Goal: Transaction & Acquisition: Obtain resource

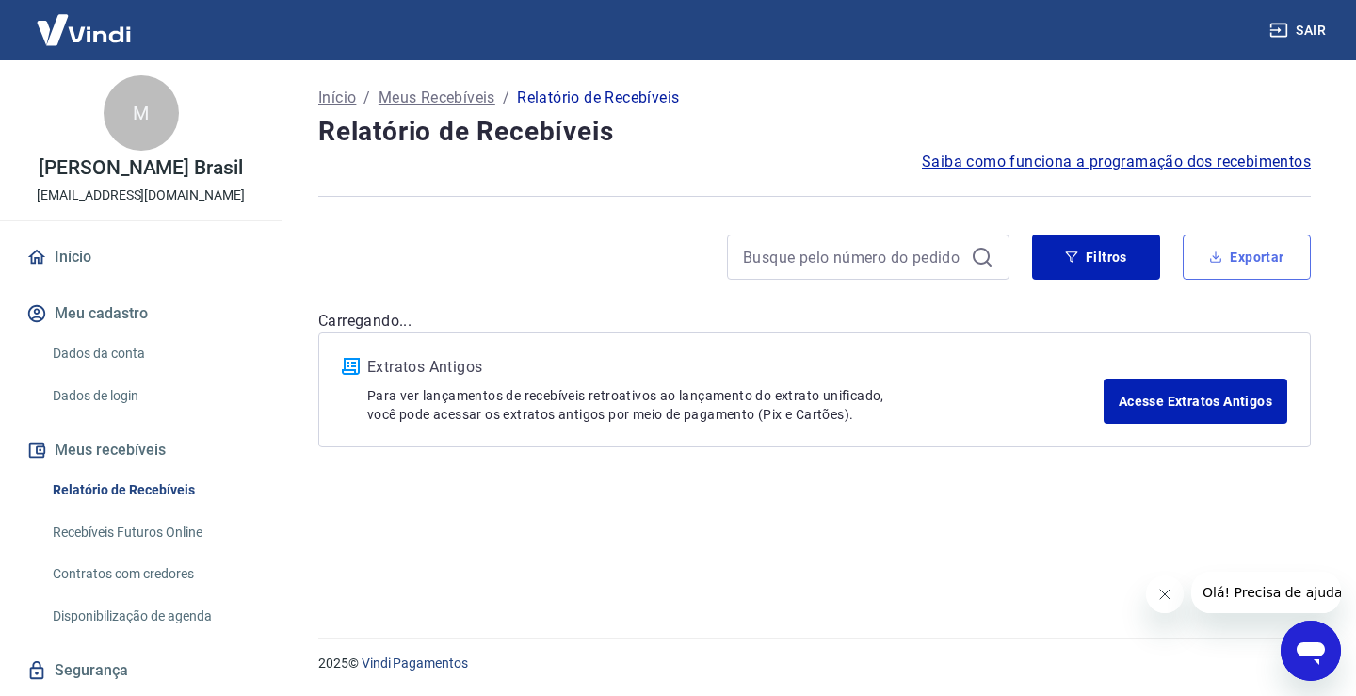
click at [1234, 247] on button "Exportar" at bounding box center [1247, 256] width 128 height 45
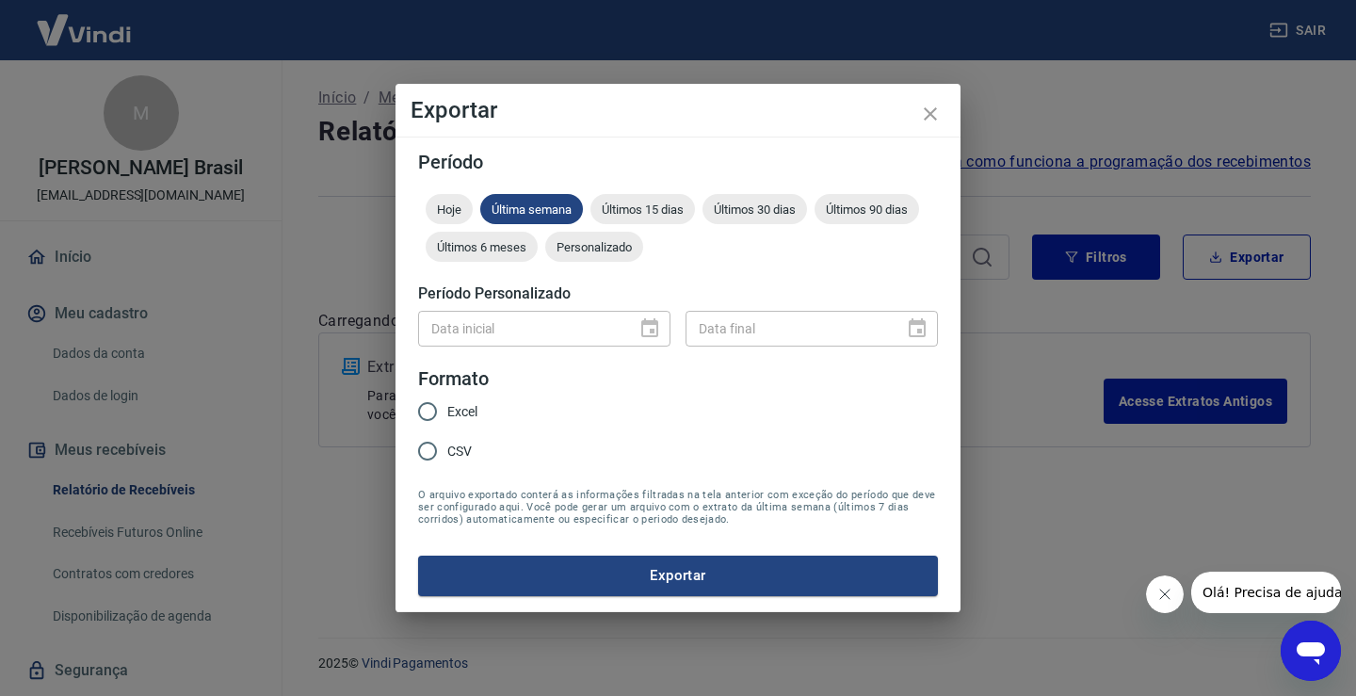
click at [461, 405] on span "Excel" at bounding box center [462, 412] width 30 height 20
click at [447, 405] on input "Excel" at bounding box center [428, 412] width 40 height 40
radio input "true"
click at [590, 245] on span "Personalizado" at bounding box center [594, 247] width 98 height 14
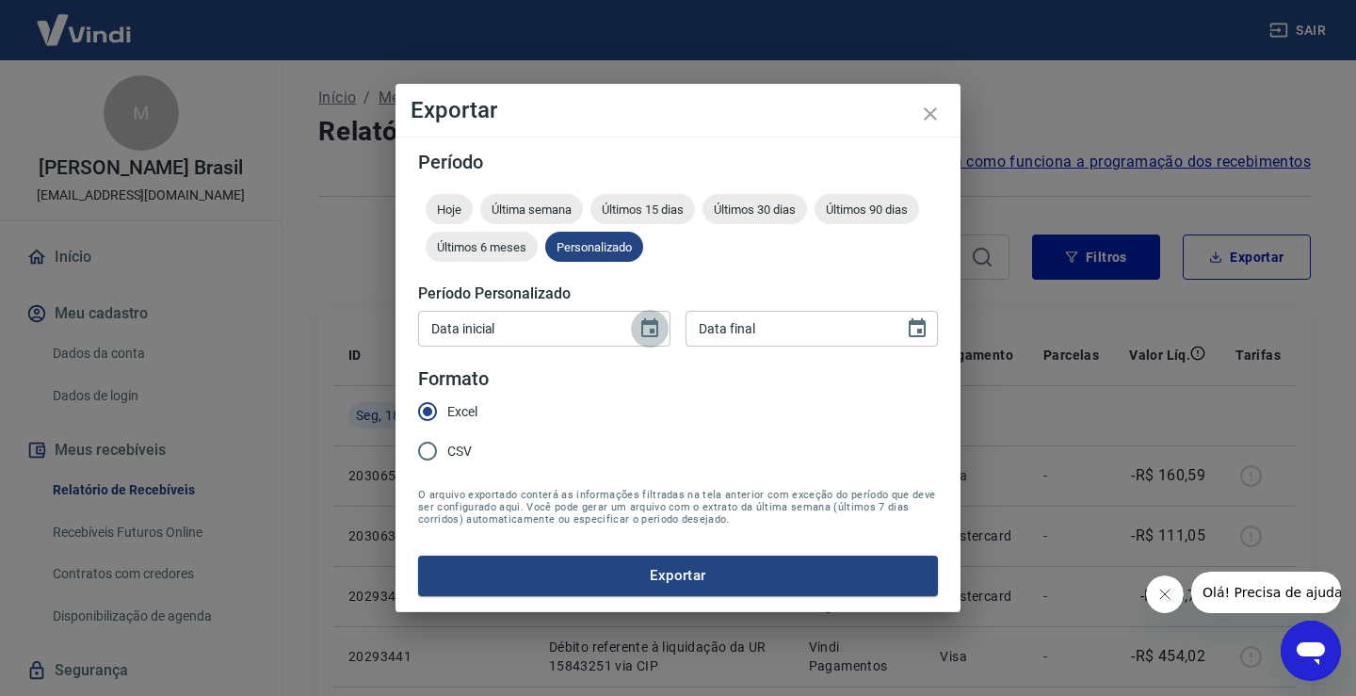
click at [655, 325] on icon "Choose date" at bounding box center [649, 327] width 17 height 19
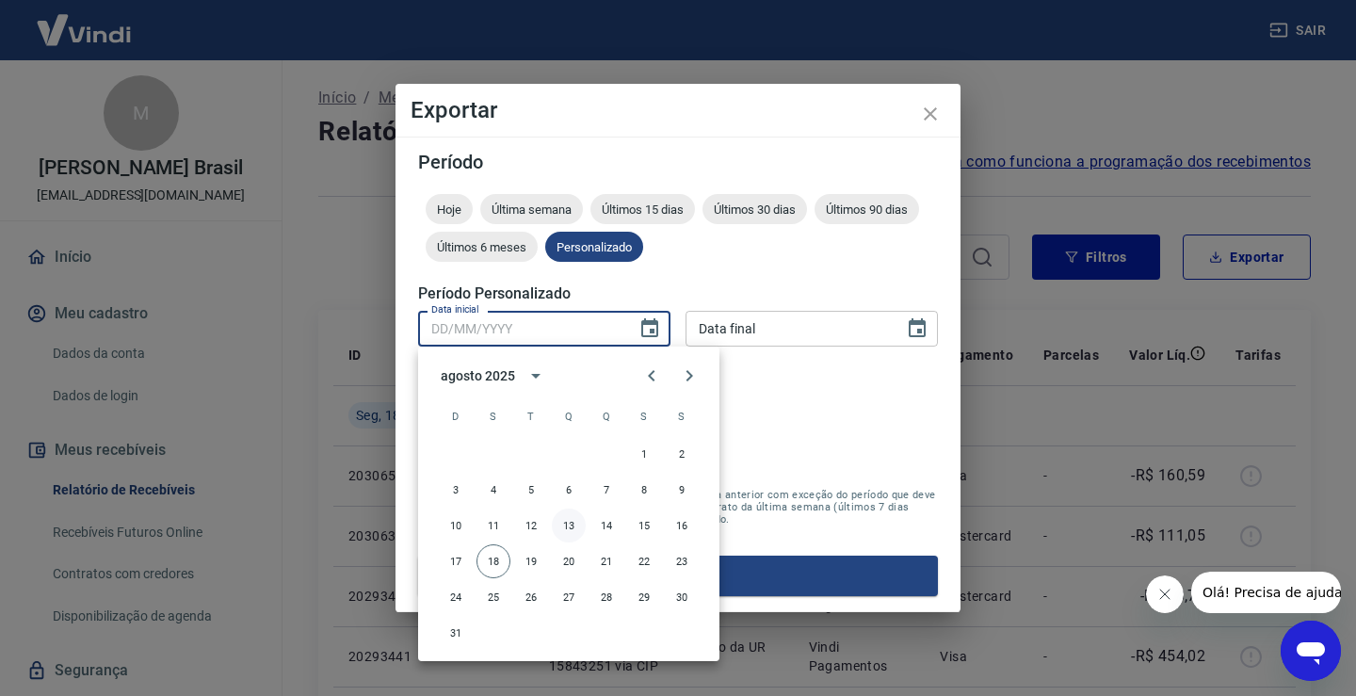
click at [567, 525] on button "13" at bounding box center [569, 526] width 34 height 34
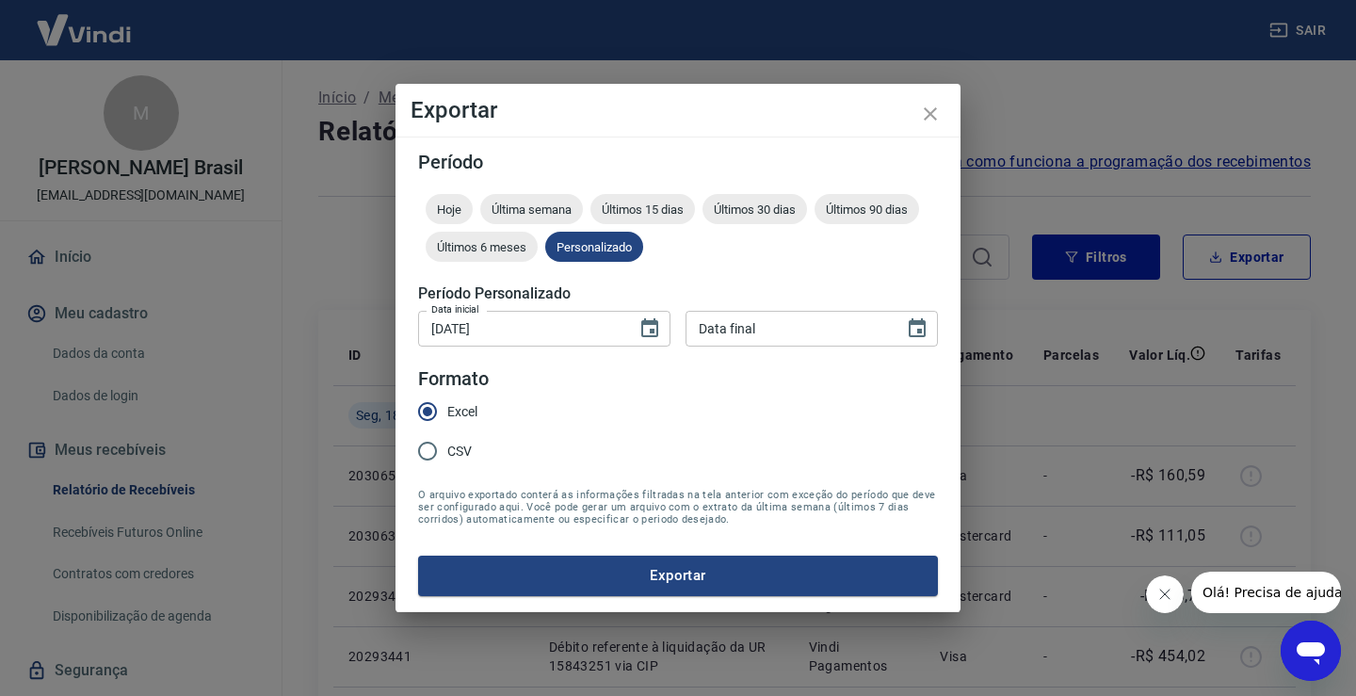
type input "[DATE]"
click at [924, 323] on icon "Choose date" at bounding box center [917, 327] width 17 height 19
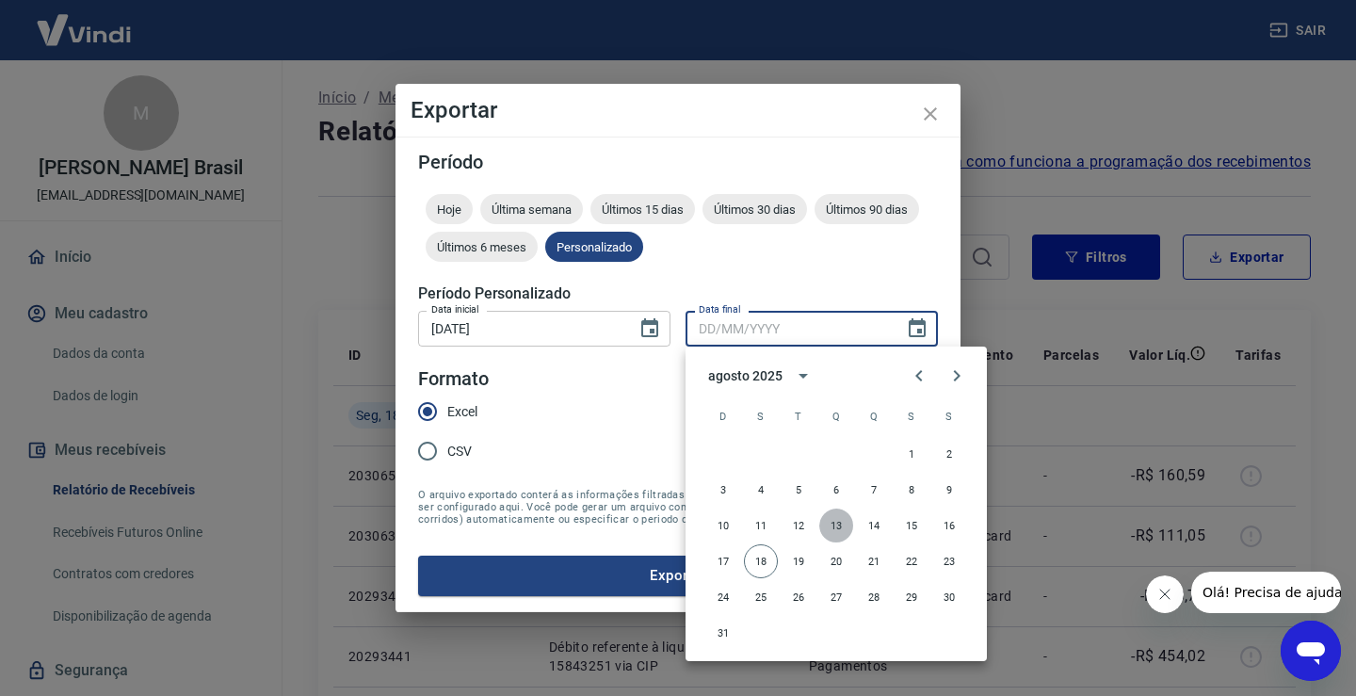
click at [838, 521] on button "13" at bounding box center [836, 526] width 34 height 34
type input "[DATE]"
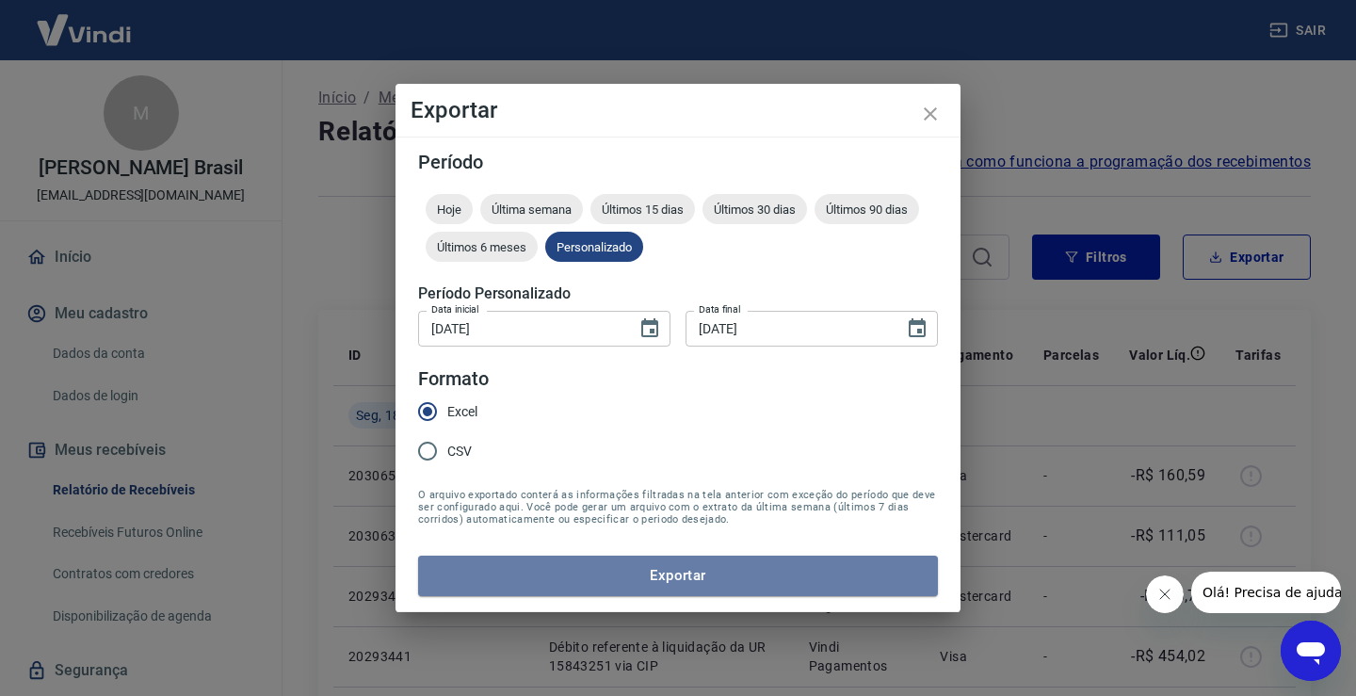
drag, startPoint x: 767, startPoint y: 564, endPoint x: 753, endPoint y: 564, distance: 13.2
click at [763, 564] on button "Exportar" at bounding box center [678, 576] width 520 height 40
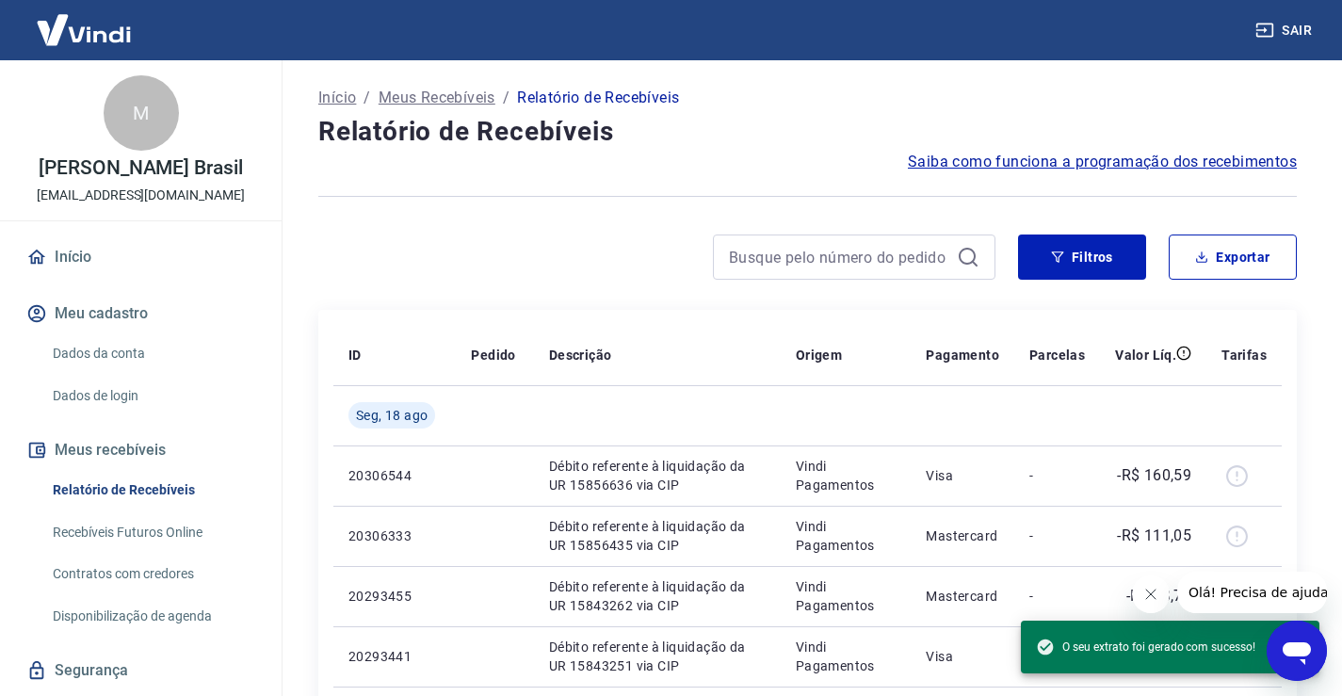
click at [627, 259] on div at bounding box center [656, 256] width 677 height 45
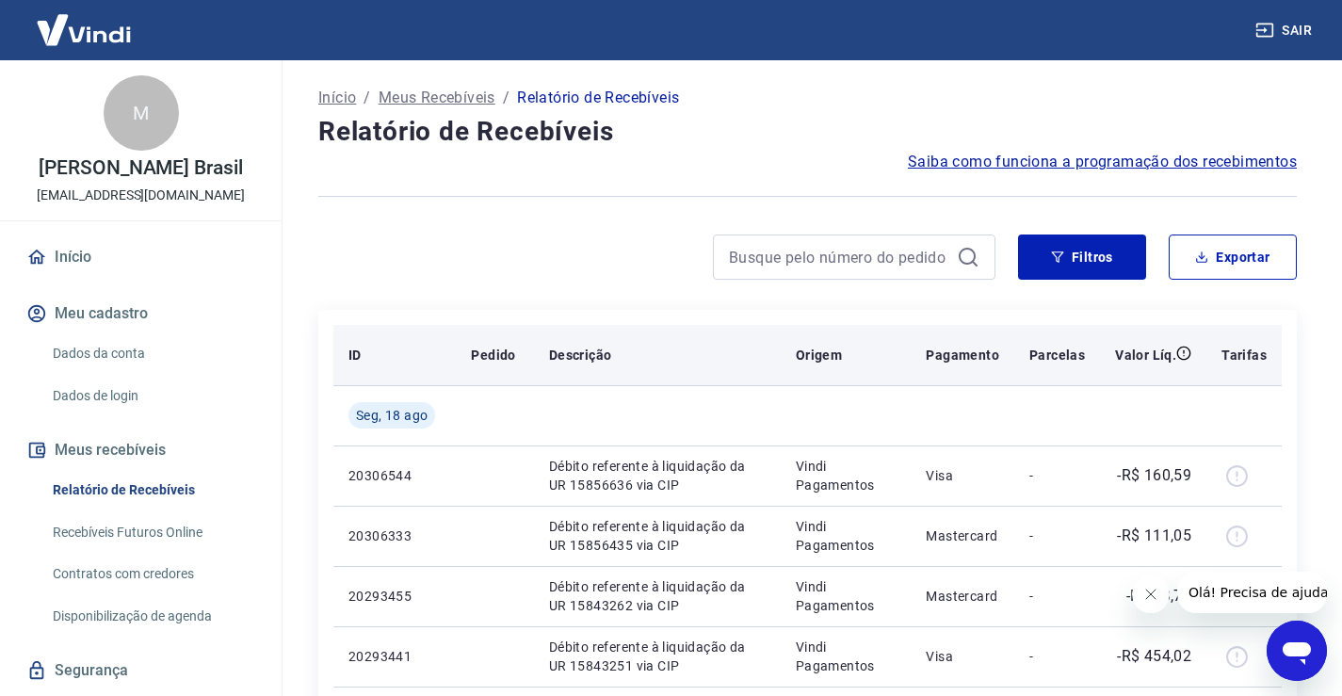
click at [746, 344] on th "Descrição" at bounding box center [657, 355] width 247 height 60
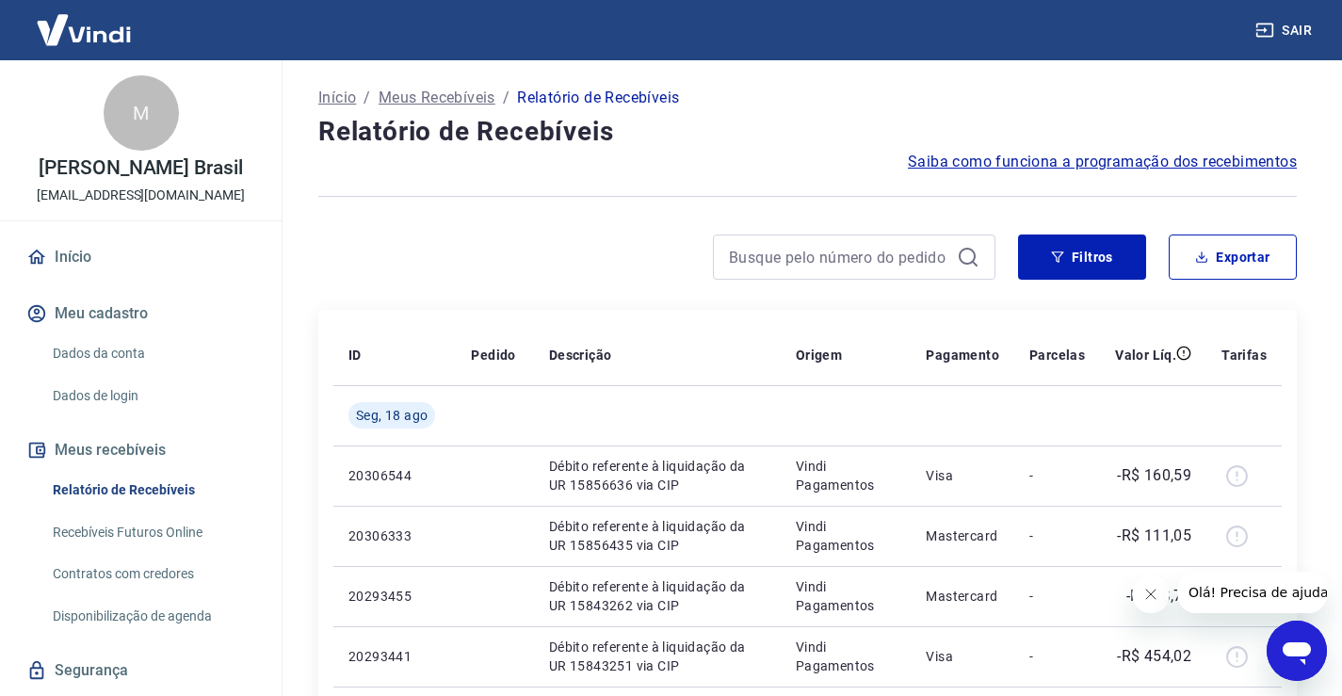
click at [564, 251] on div at bounding box center [656, 256] width 677 height 45
drag, startPoint x: 1186, startPoint y: 261, endPoint x: 1175, endPoint y: 262, distance: 10.4
click at [1187, 261] on button "Exportar" at bounding box center [1233, 256] width 128 height 45
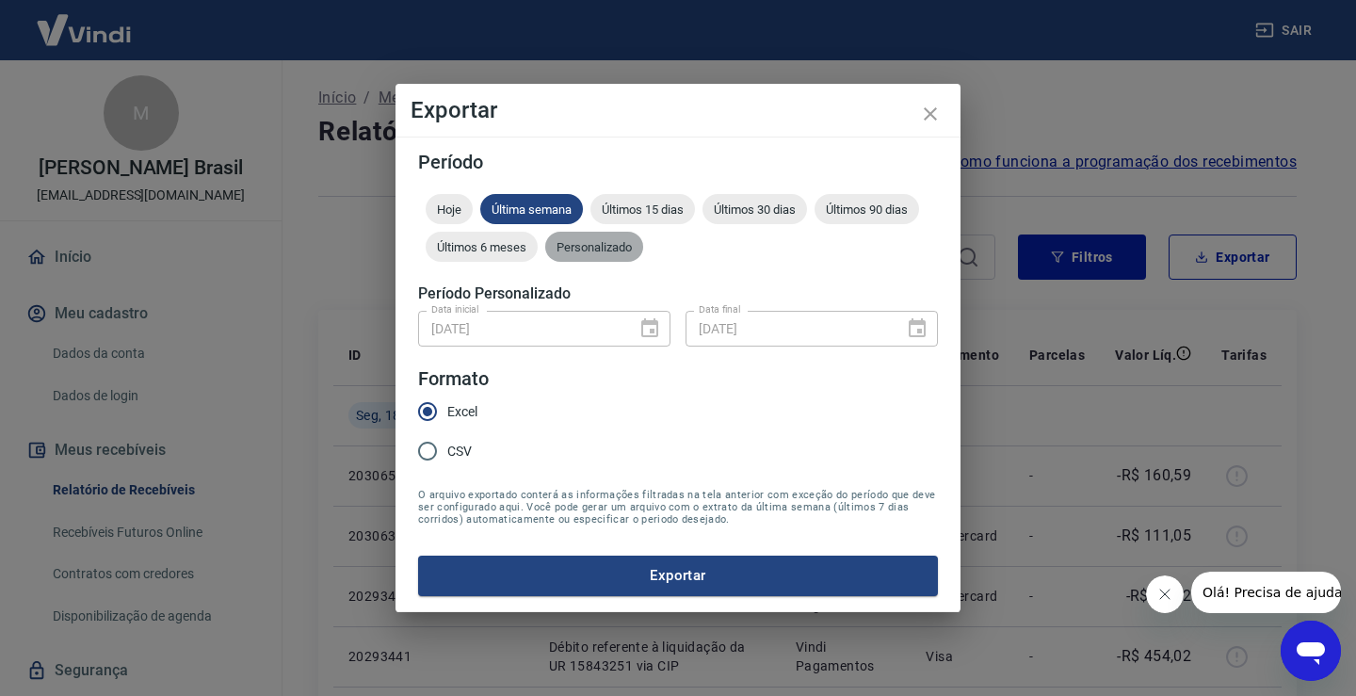
click at [624, 250] on span "Personalizado" at bounding box center [594, 247] width 98 height 14
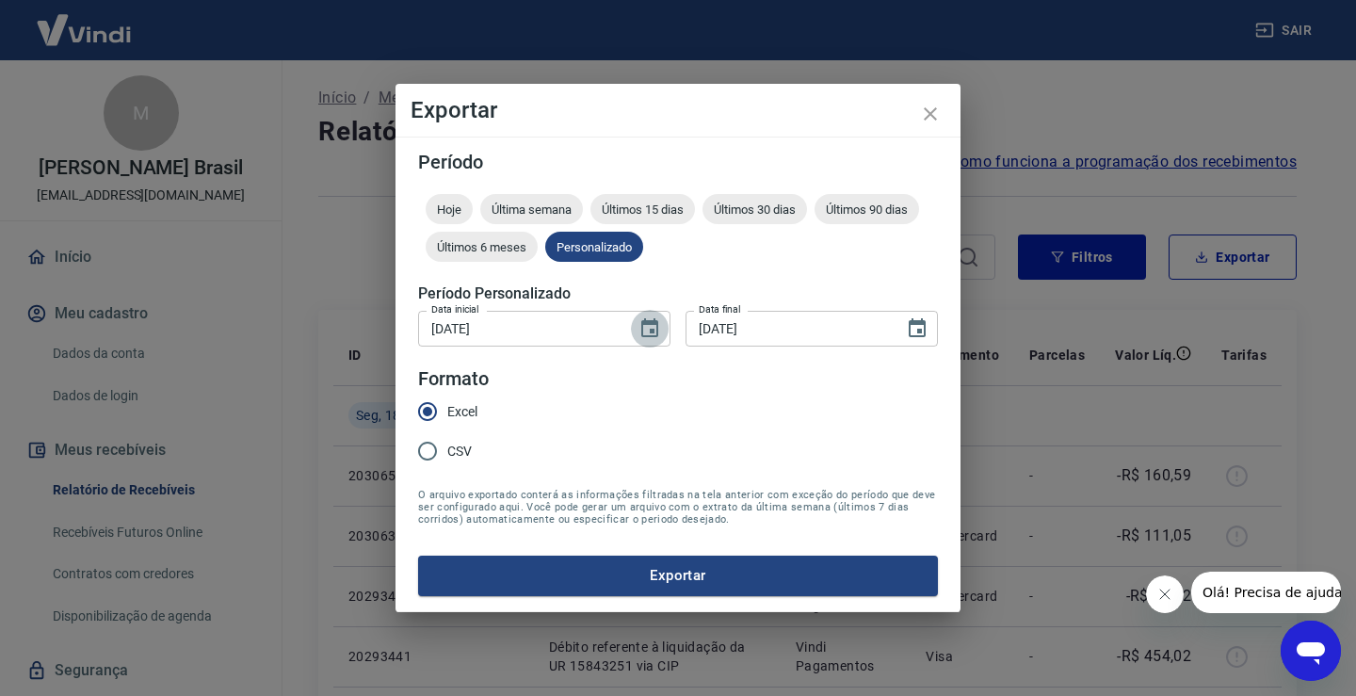
click at [654, 322] on icon "Choose date, selected date is 13 de ago de 2025" at bounding box center [649, 327] width 17 height 19
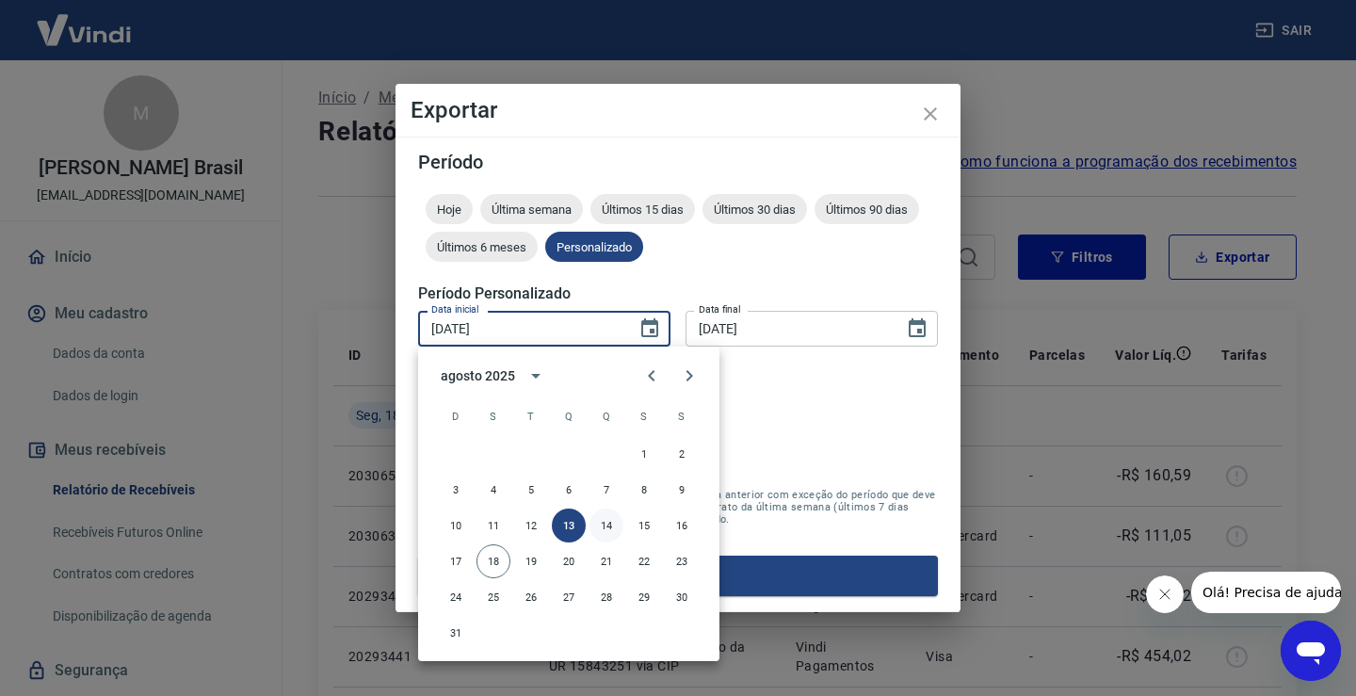
click at [611, 529] on button "14" at bounding box center [607, 526] width 34 height 34
type input "[DATE]"
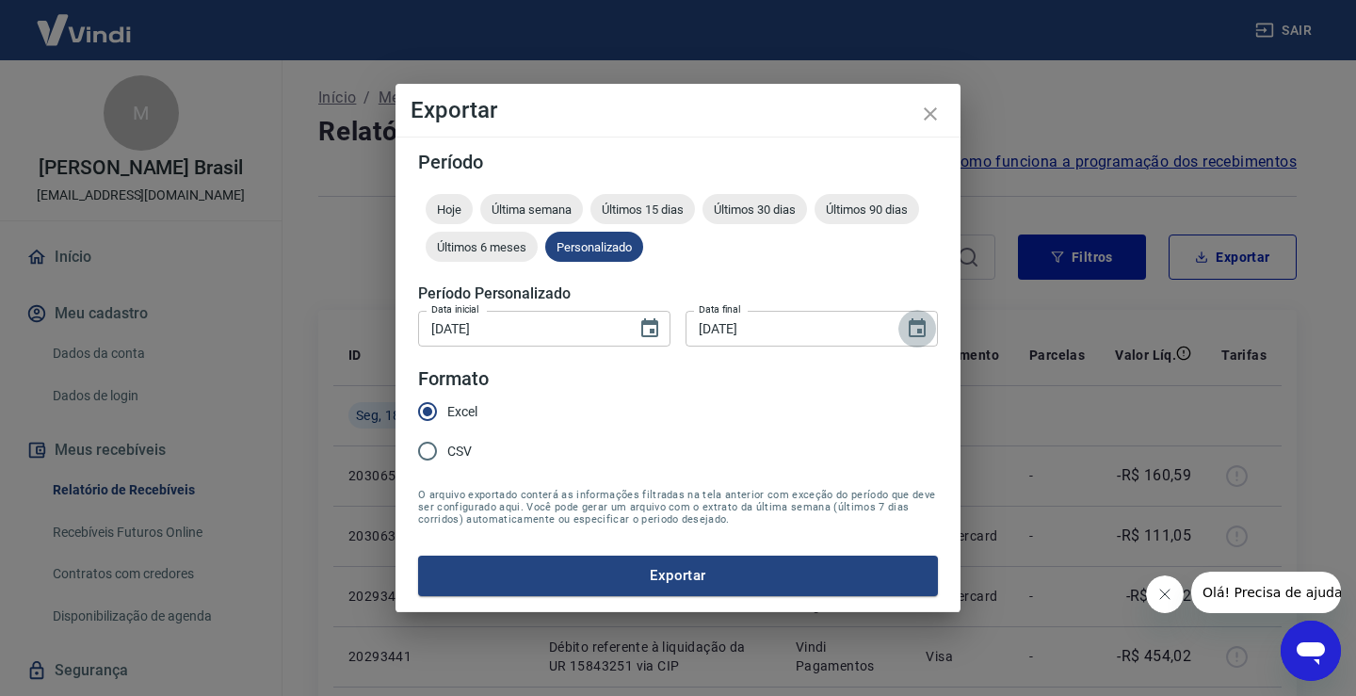
click at [918, 331] on icon "Choose date, selected date is 13 de ago de 2025" at bounding box center [917, 327] width 17 height 19
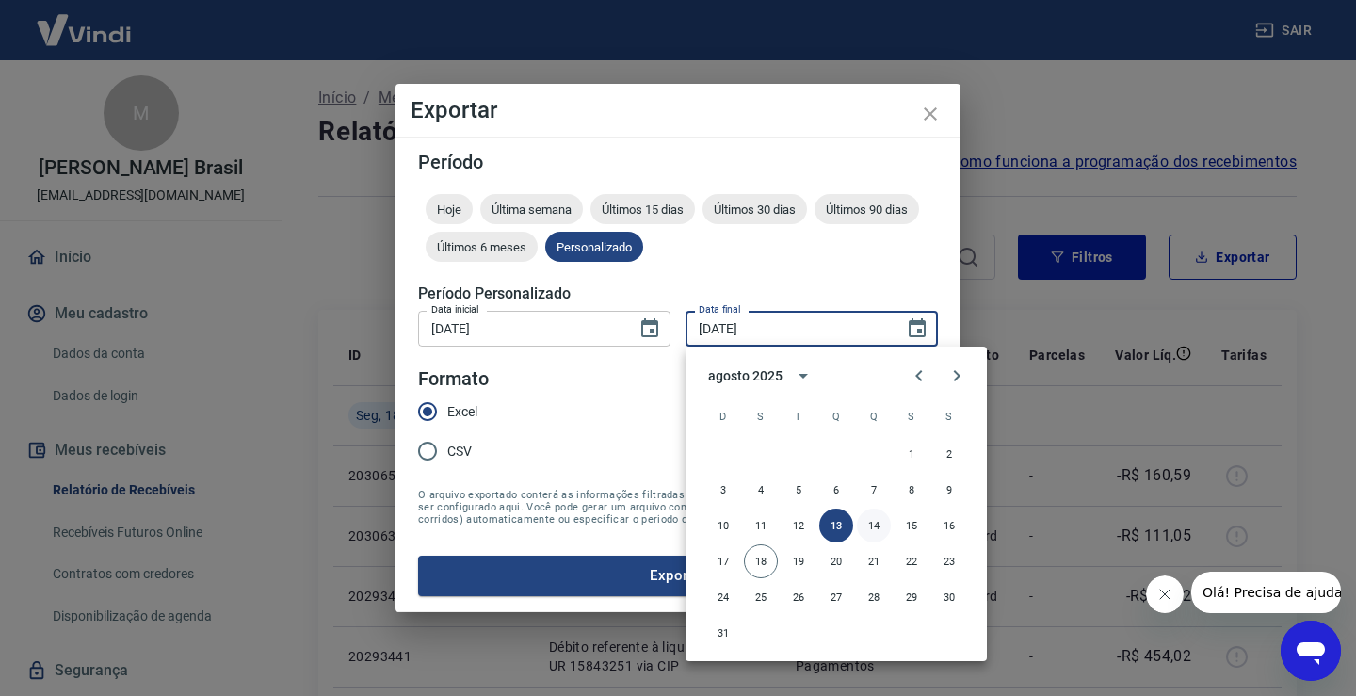
click at [876, 522] on button "14" at bounding box center [874, 526] width 34 height 34
type input "[DATE]"
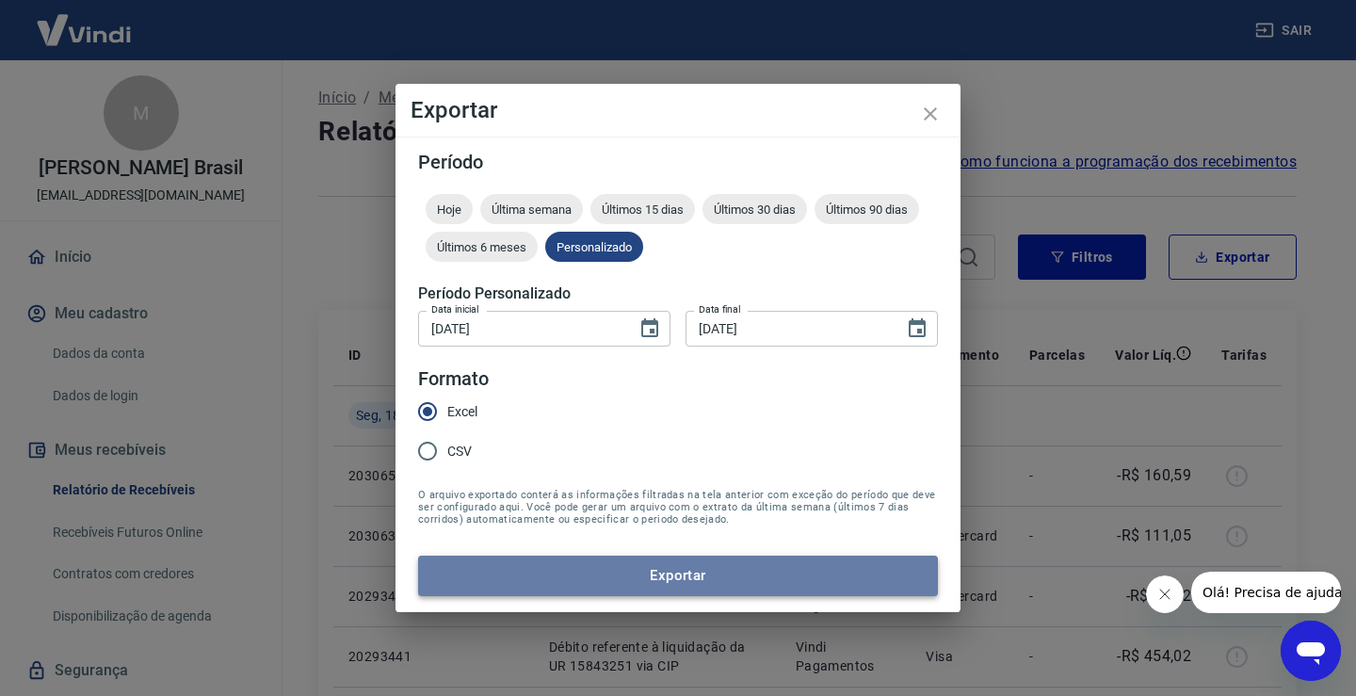
click at [662, 560] on button "Exportar" at bounding box center [678, 576] width 520 height 40
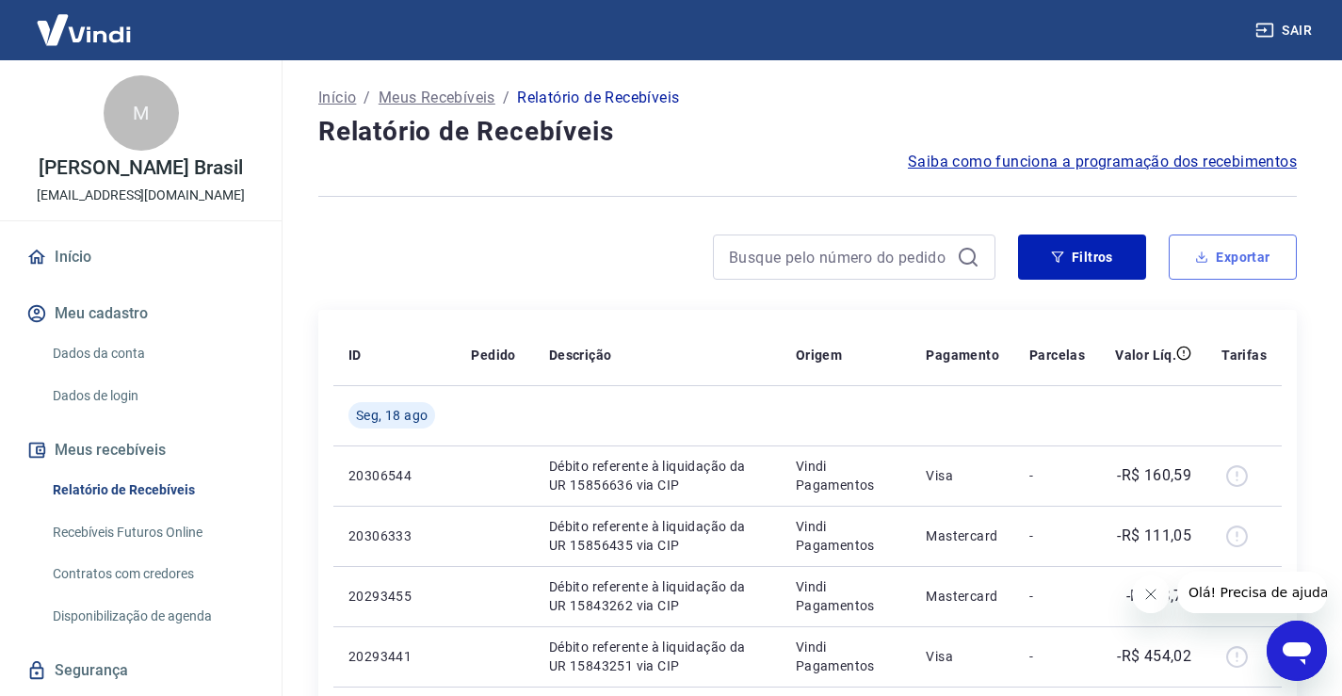
click at [1255, 271] on button "Exportar" at bounding box center [1233, 256] width 128 height 45
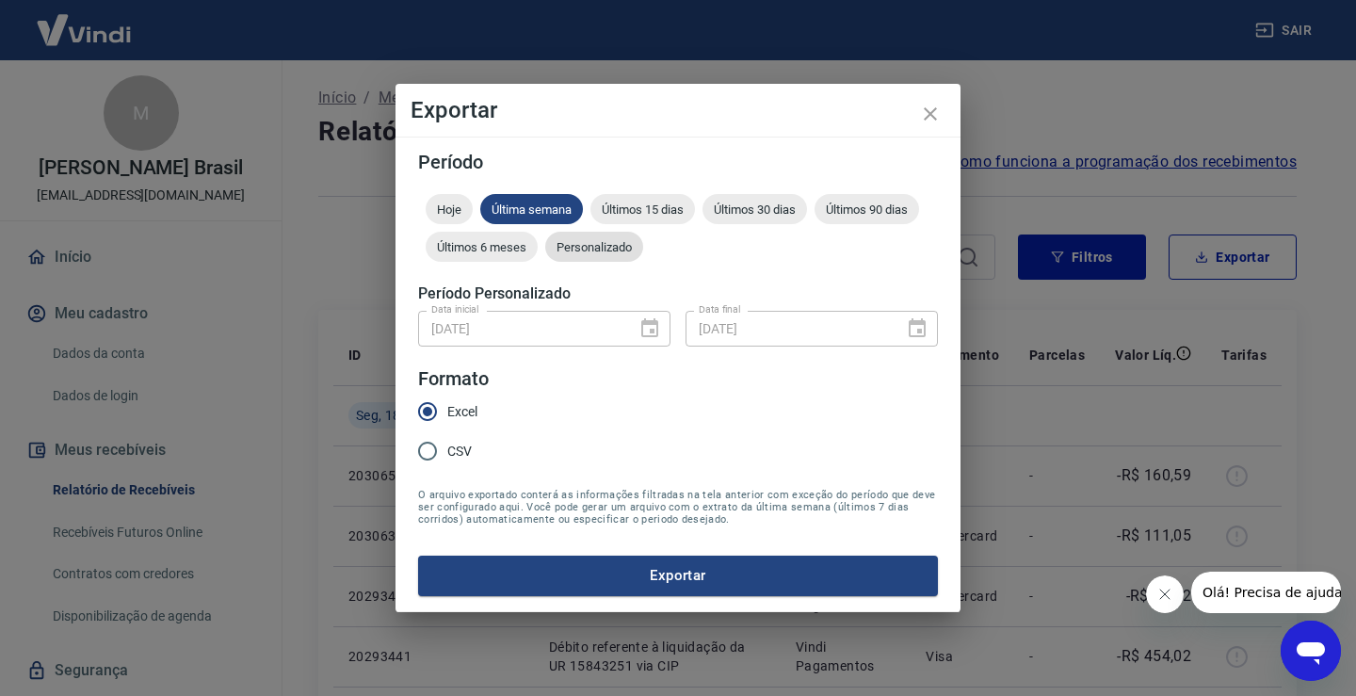
click at [586, 247] on span "Personalizado" at bounding box center [594, 247] width 98 height 14
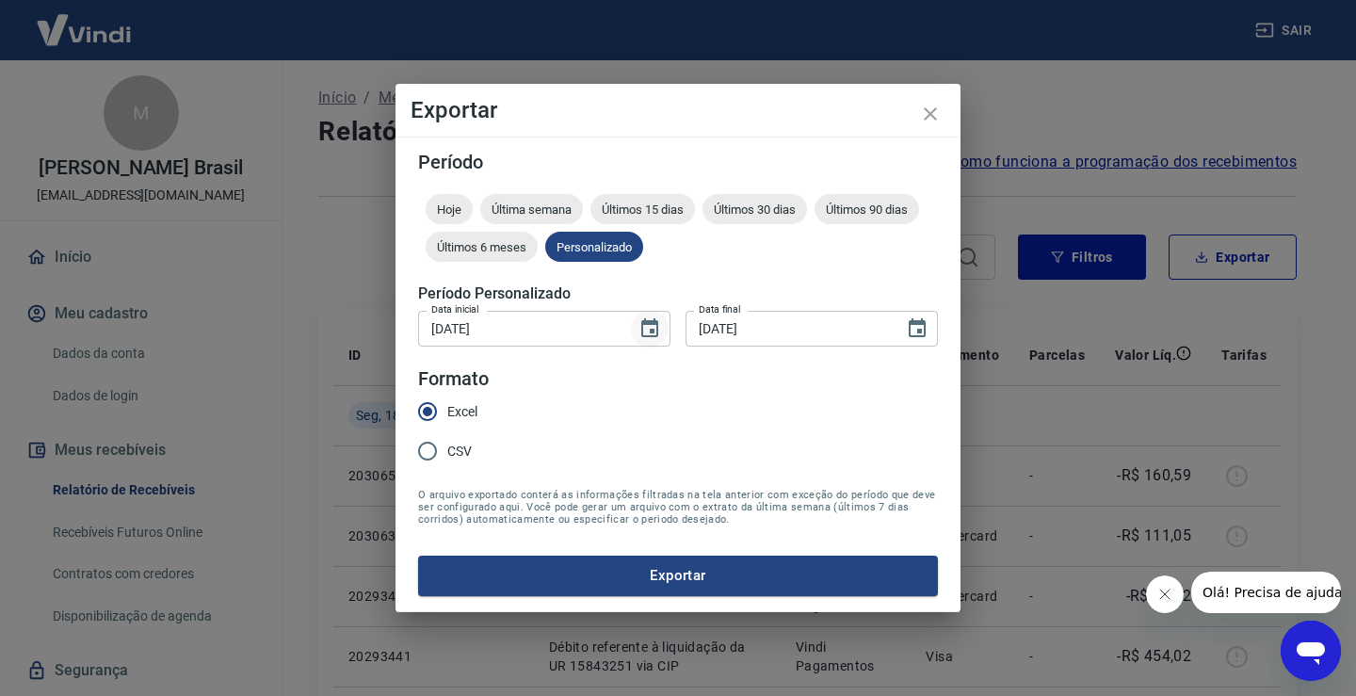
click at [640, 336] on icon "Choose date, selected date is 14 de ago de 2025" at bounding box center [650, 328] width 23 height 23
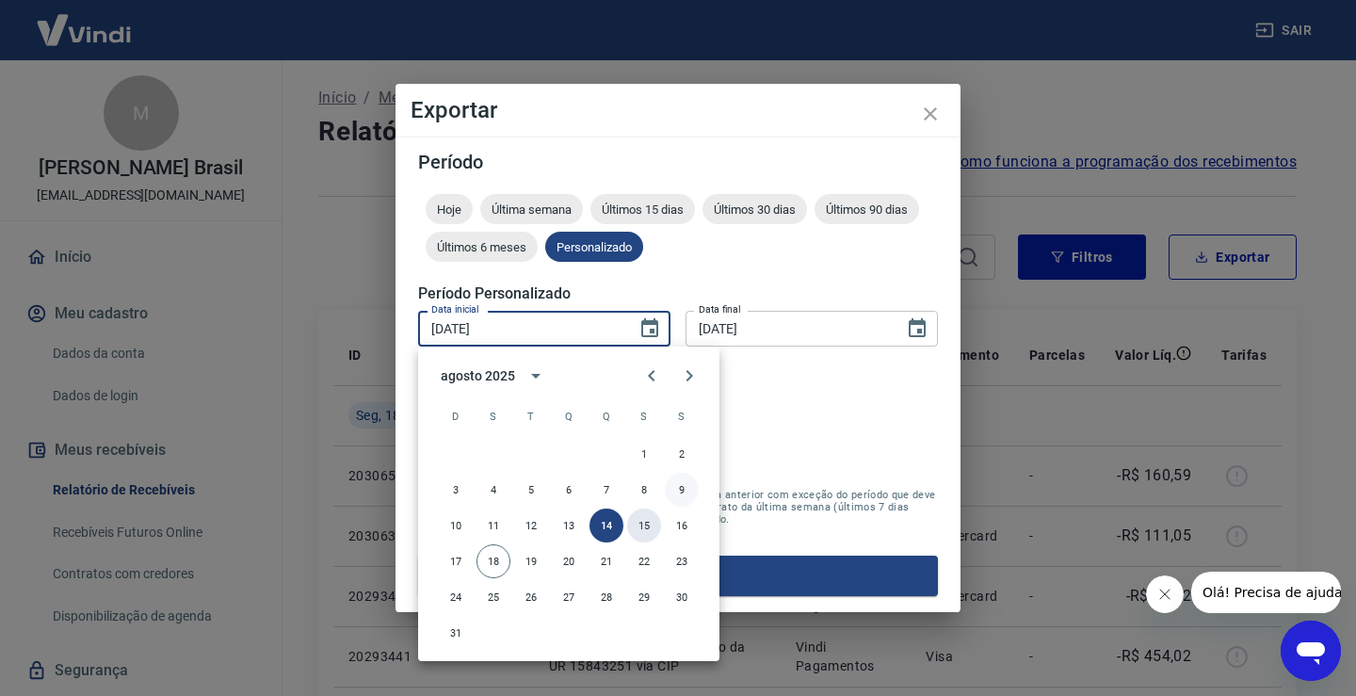
click at [642, 524] on button "15" at bounding box center [644, 526] width 34 height 34
type input "[DATE]"
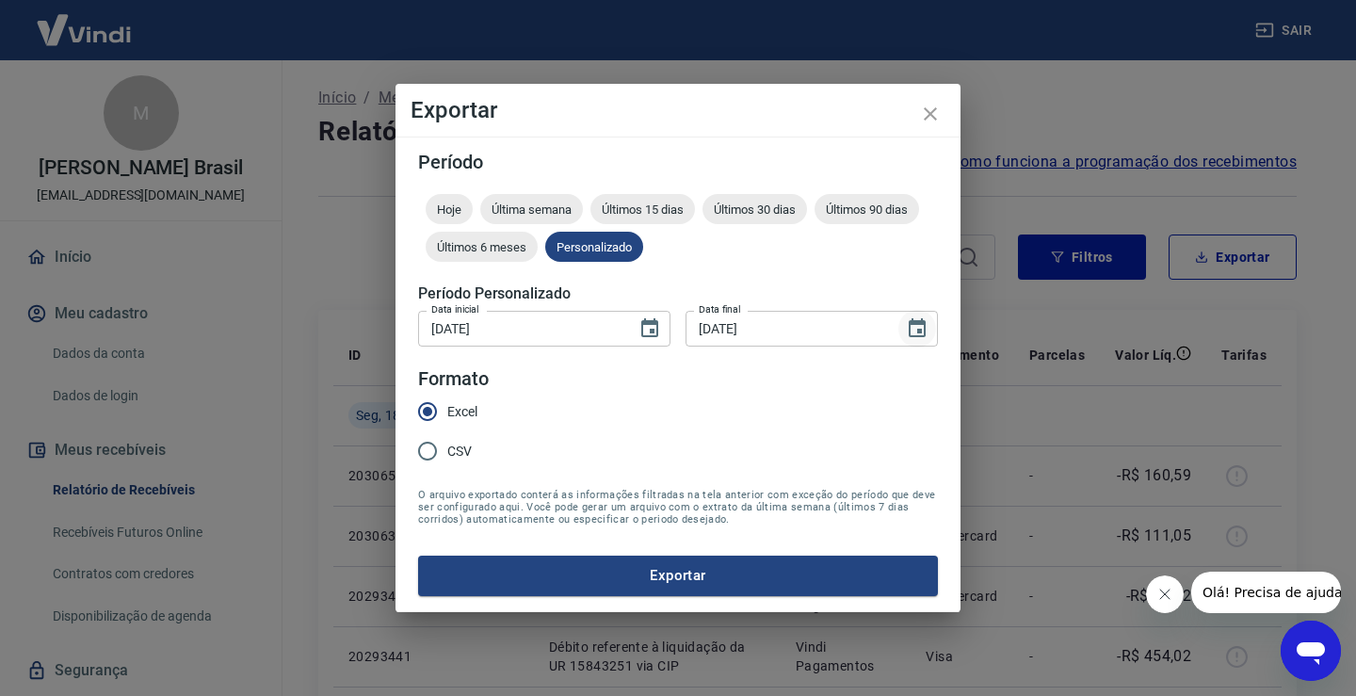
click at [923, 327] on icon "Choose date, selected date is 14 de ago de 2025" at bounding box center [917, 328] width 23 height 23
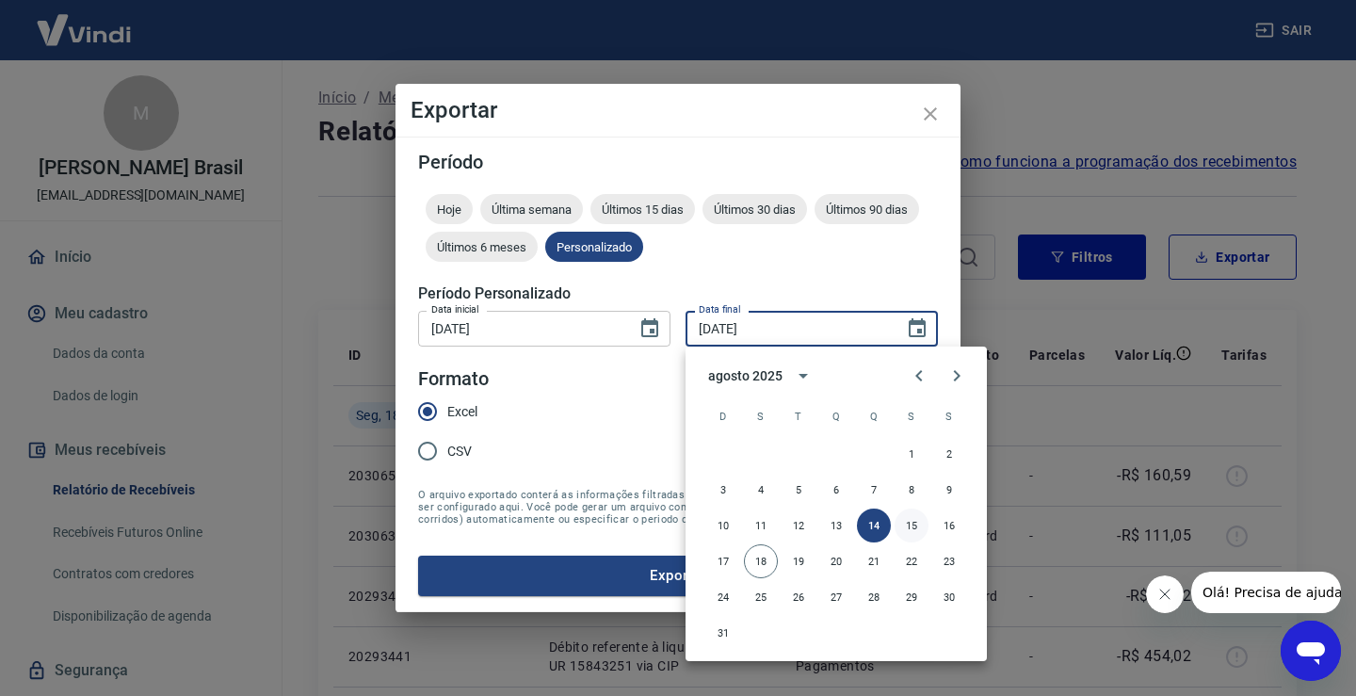
click at [904, 523] on button "15" at bounding box center [912, 526] width 34 height 34
type input "[DATE]"
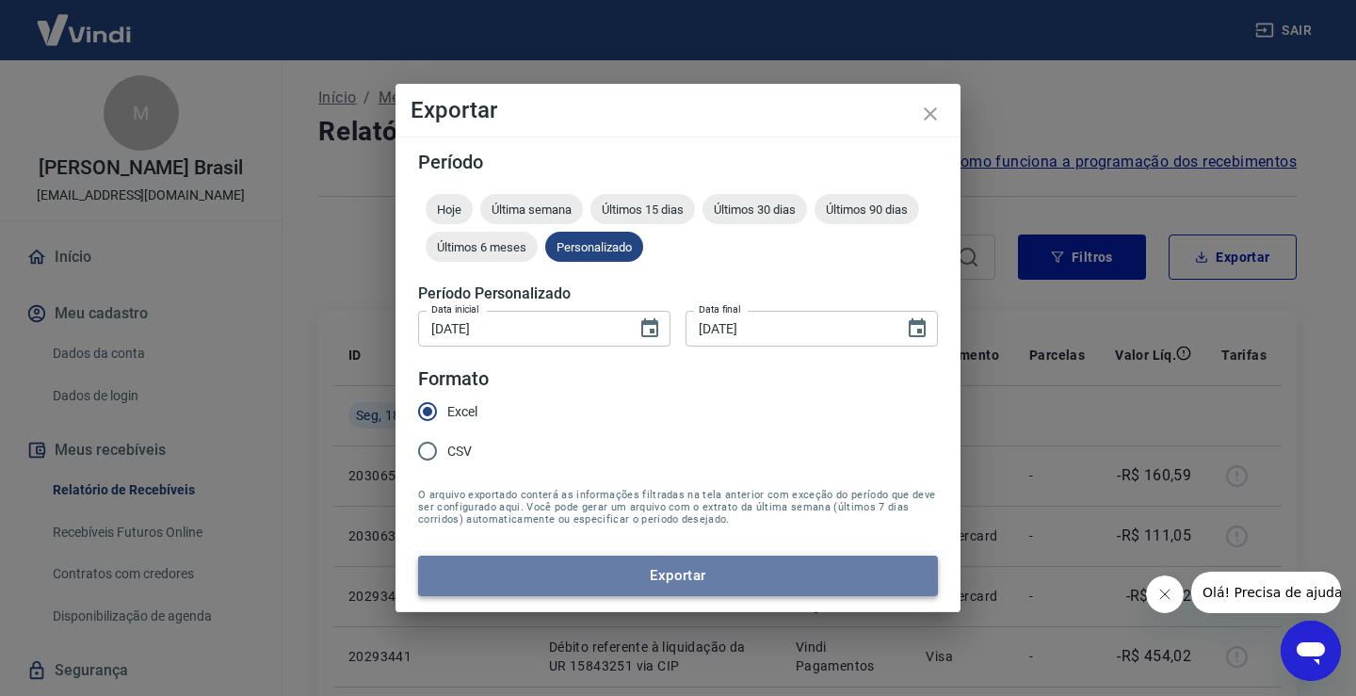
click at [695, 564] on button "Exportar" at bounding box center [678, 576] width 520 height 40
